Goal: Transaction & Acquisition: Purchase product/service

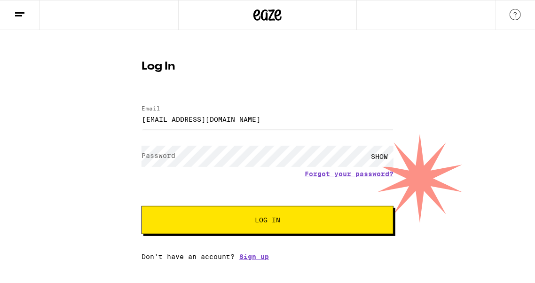
click at [220, 119] on input "[EMAIL_ADDRESS][DOMAIN_NAME]" at bounding box center [267, 119] width 252 height 21
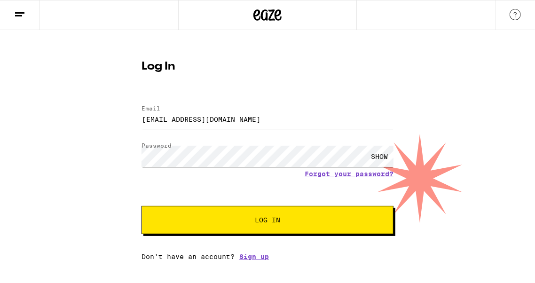
click at [141, 206] on button "Log In" at bounding box center [267, 220] width 252 height 28
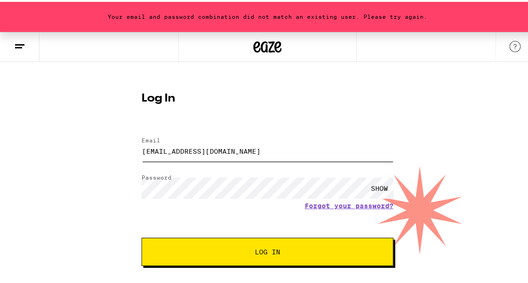
click at [161, 150] on input "[EMAIL_ADDRESS][DOMAIN_NAME]" at bounding box center [267, 149] width 252 height 21
type input "[EMAIL_ADDRESS][DOMAIN_NAME]"
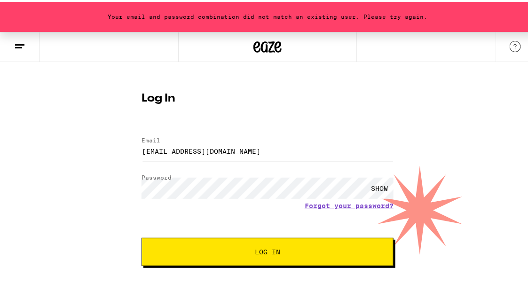
click at [255, 248] on span "Log In" at bounding box center [267, 250] width 25 height 7
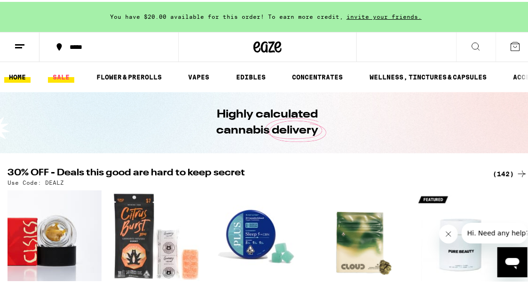
click at [70, 71] on link "SALE" at bounding box center [61, 75] width 26 height 11
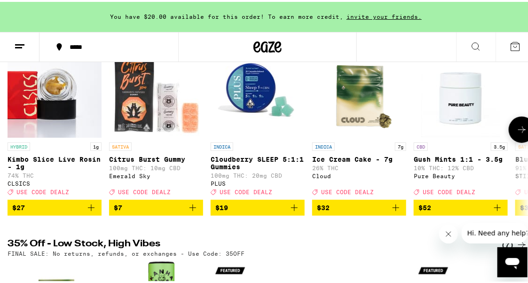
scroll to position [187, 0]
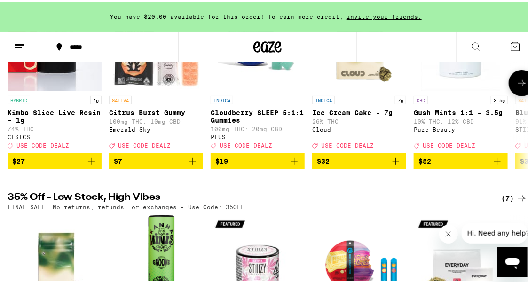
click at [516, 91] on button at bounding box center [521, 81] width 26 height 26
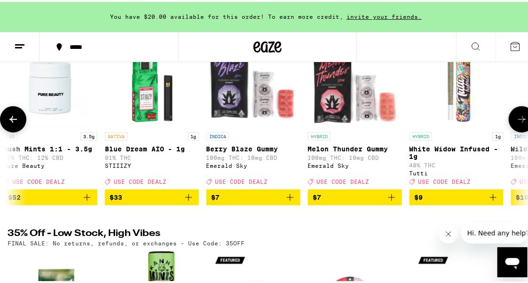
scroll to position [141, 0]
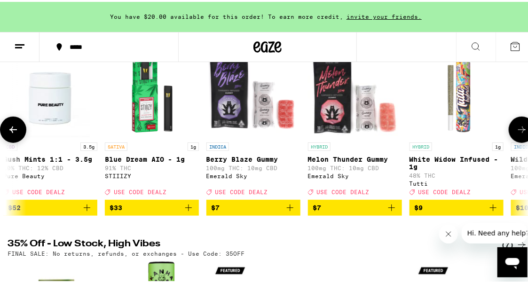
click at [519, 130] on icon at bounding box center [521, 127] width 11 height 11
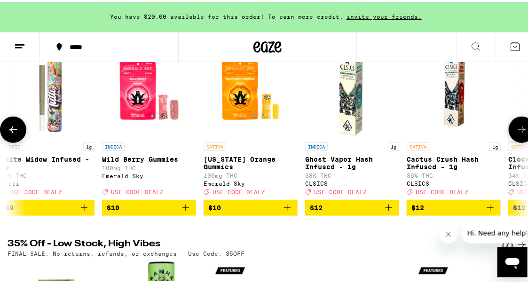
scroll to position [0, 820]
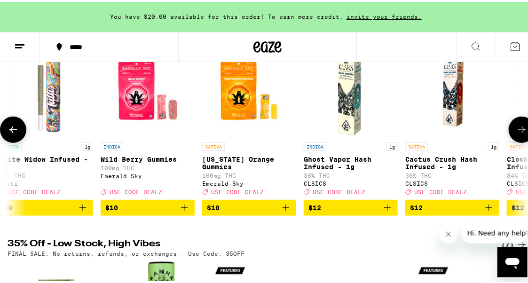
click at [519, 130] on icon at bounding box center [521, 127] width 11 height 11
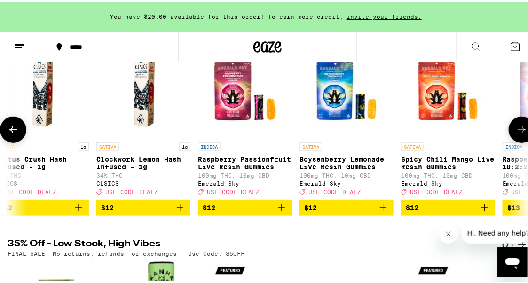
click at [519, 130] on icon at bounding box center [521, 127] width 11 height 11
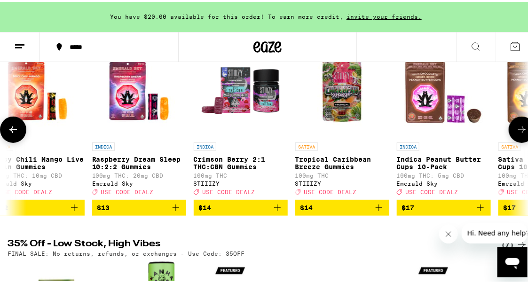
click at [519, 130] on icon at bounding box center [521, 127] width 11 height 11
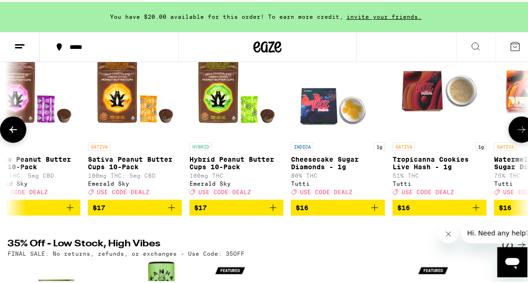
click at [519, 130] on icon at bounding box center [521, 127] width 11 height 11
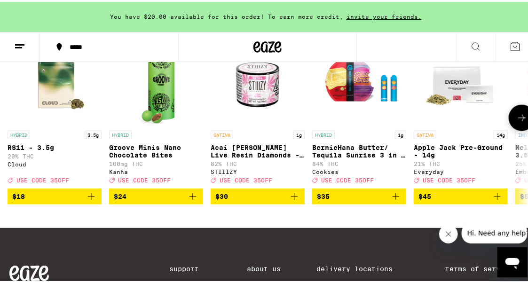
scroll to position [375, 0]
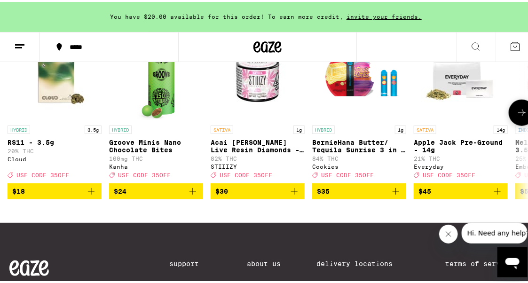
click at [519, 124] on button at bounding box center [521, 111] width 26 height 26
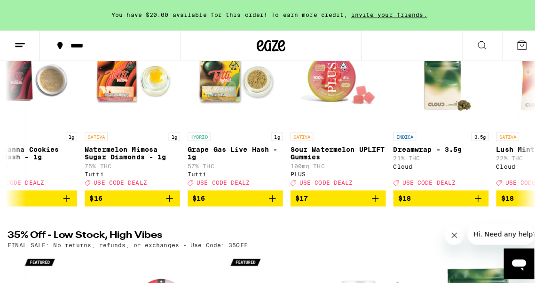
scroll to position [0, 0]
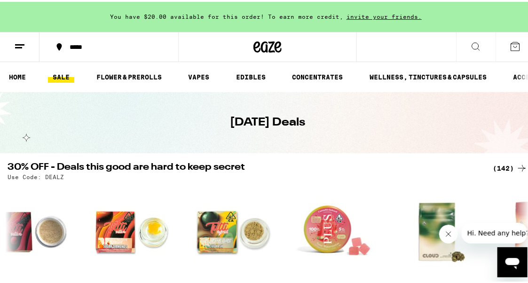
click at [20, 44] on icon at bounding box center [19, 44] width 11 height 11
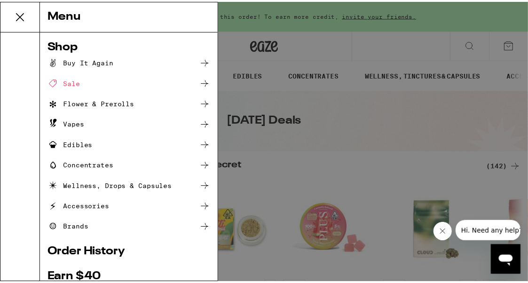
scroll to position [0, 190]
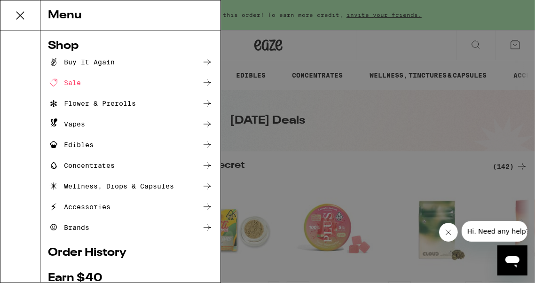
click at [94, 61] on div "Buy It Again" at bounding box center [81, 61] width 67 height 11
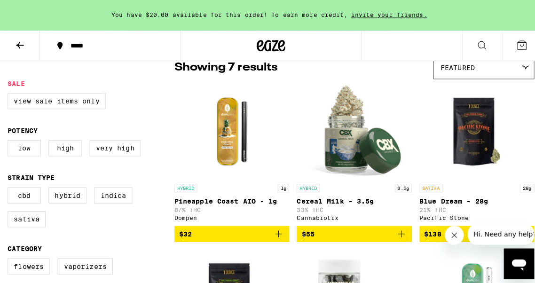
scroll to position [94, 0]
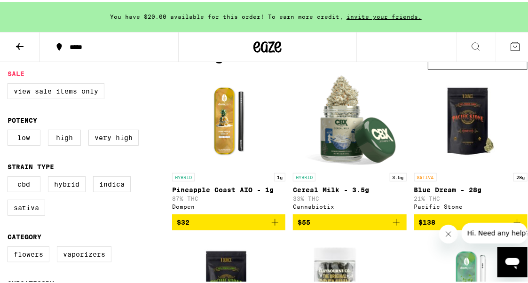
click at [218, 151] on img "Open page for Pineapple Coast AIO - 1g from Dompen" at bounding box center [229, 119] width 94 height 94
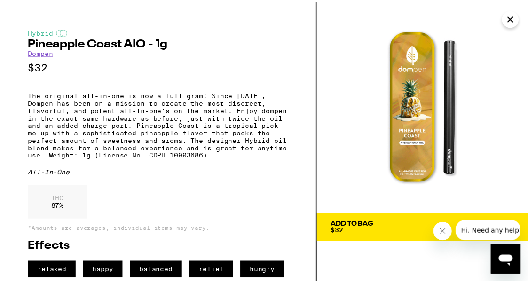
scroll to position [15, 0]
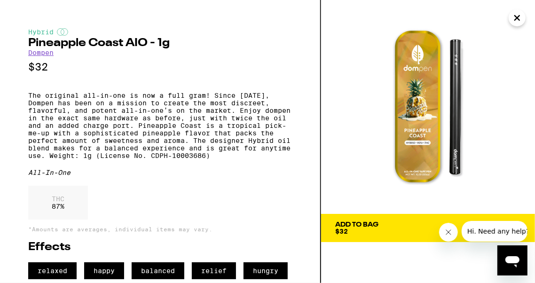
click at [514, 225] on icon at bounding box center [515, 228] width 7 height 7
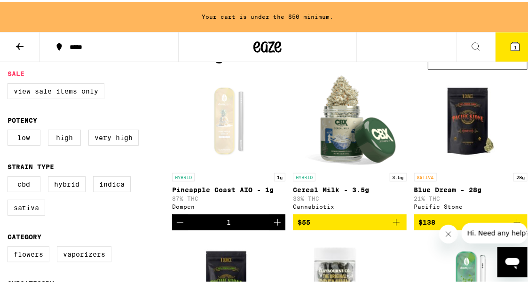
click at [273, 226] on icon "Increment" at bounding box center [277, 220] width 11 height 11
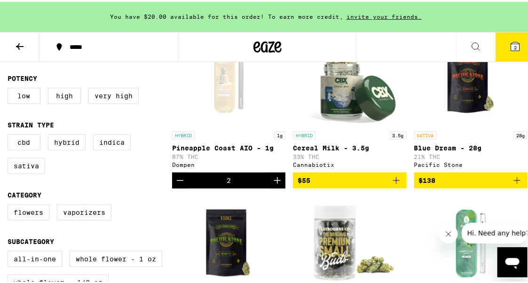
scroll to position [141, 0]
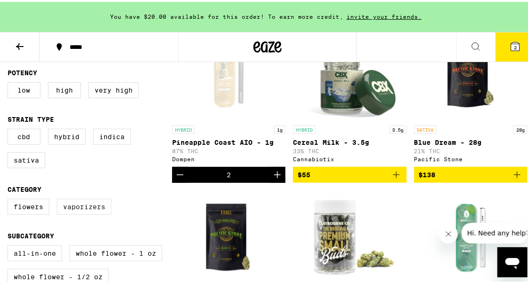
click at [108, 211] on label "Vaporizers" at bounding box center [84, 205] width 55 height 16
click at [10, 199] on input "Vaporizers" at bounding box center [9, 198] width 0 height 0
checkbox input "true"
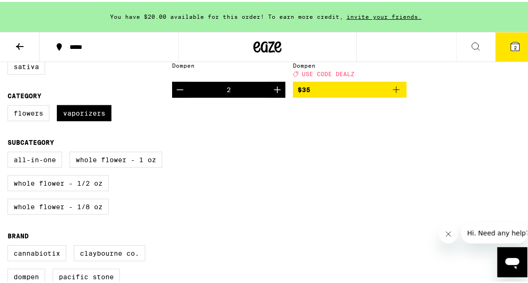
scroll to position [235, 0]
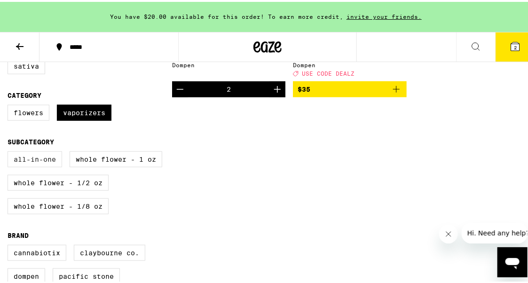
click at [41, 165] on label "All-In-One" at bounding box center [35, 157] width 55 height 16
click at [10, 151] on input "All-In-One" at bounding box center [9, 151] width 0 height 0
checkbox input "true"
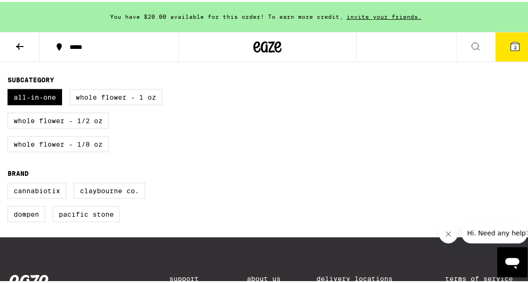
scroll to position [235, 0]
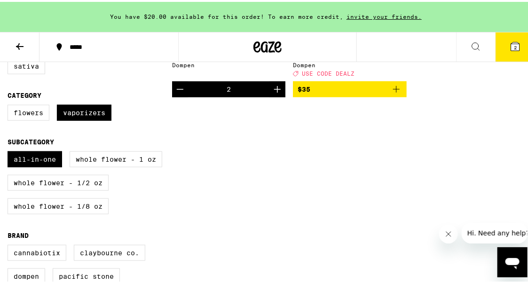
drag, startPoint x: 132, startPoint y: 173, endPoint x: 113, endPoint y: 90, distance: 84.8
click at [113, 90] on form "Sale View Sale Items Only Potency Low High Very High Strain Type CBD Hybrid Ind…" at bounding box center [90, 108] width 164 height 363
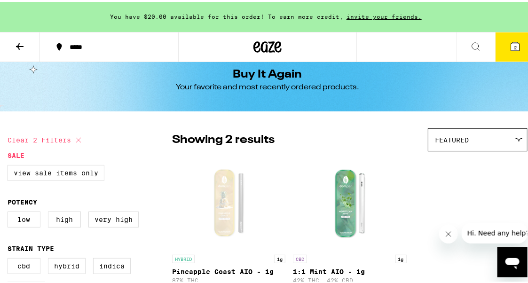
scroll to position [0, 0]
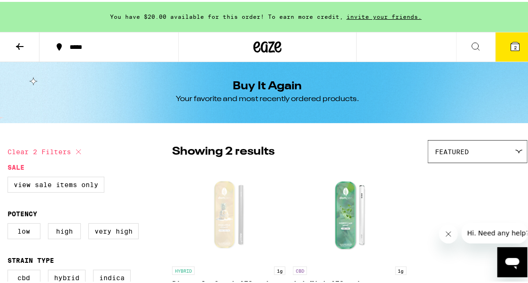
click at [21, 47] on icon at bounding box center [19, 44] width 11 height 11
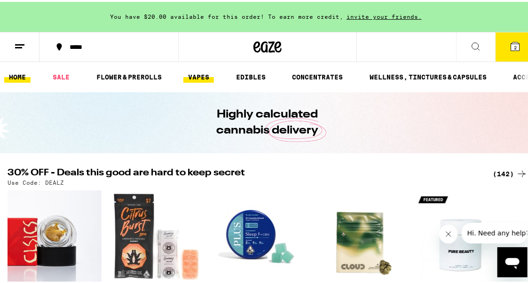
click at [192, 77] on link "VAPES" at bounding box center [198, 75] width 31 height 11
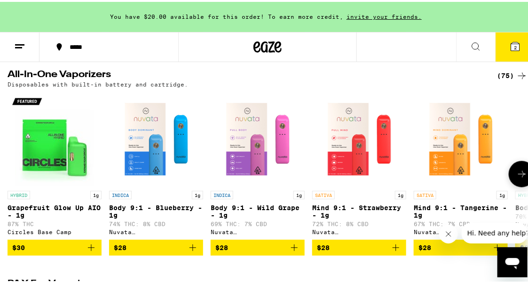
scroll to position [705, 0]
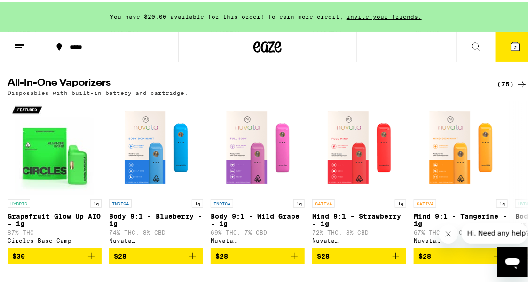
click at [507, 88] on div "(75)" at bounding box center [512, 82] width 31 height 11
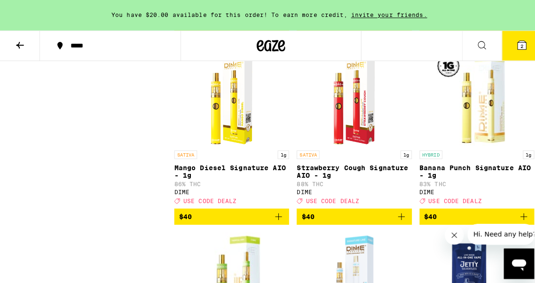
scroll to position [3974, 0]
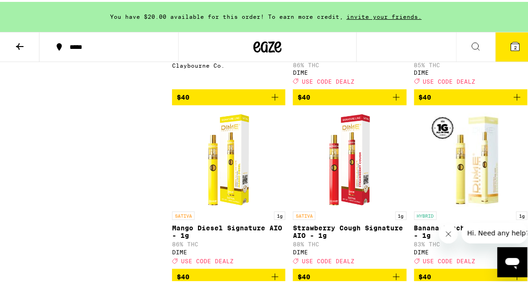
click at [510, 49] on icon at bounding box center [514, 44] width 11 height 11
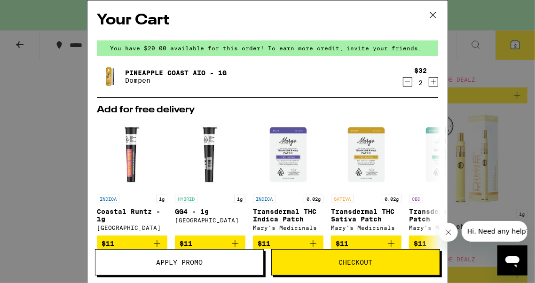
click at [403, 84] on icon "Decrement" at bounding box center [407, 81] width 8 height 11
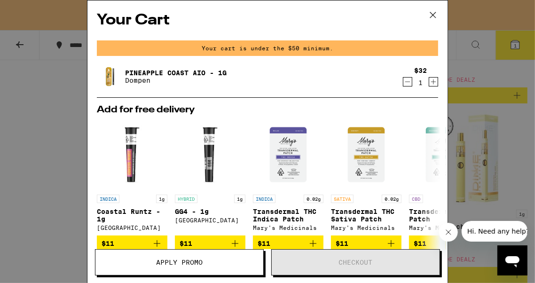
click at [403, 84] on icon "Decrement" at bounding box center [407, 81] width 8 height 11
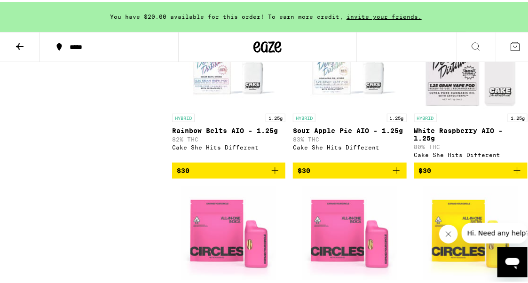
scroll to position [1060, 0]
